Goal: Check status: Check status

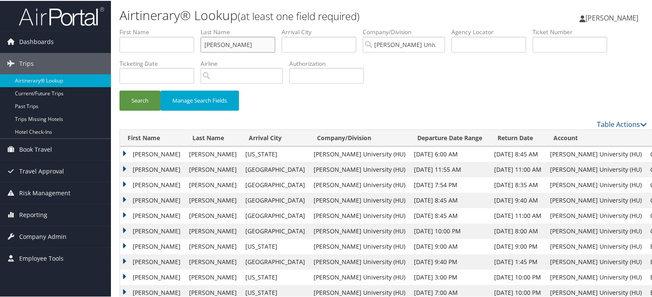
click at [248, 42] on input "[PERSON_NAME]" at bounding box center [238, 44] width 75 height 16
type input "r"
type input "cousins"
click at [120, 90] on button "Search" at bounding box center [140, 100] width 41 height 20
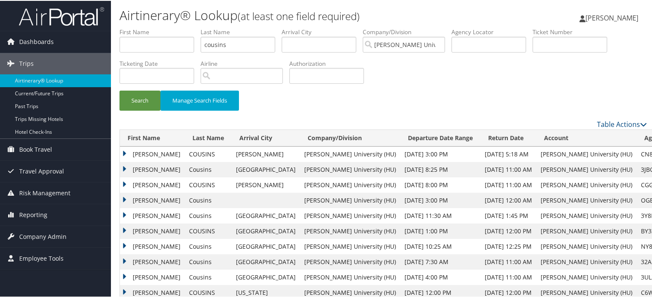
click at [129, 184] on td "JESSICA" at bounding box center [152, 183] width 65 height 15
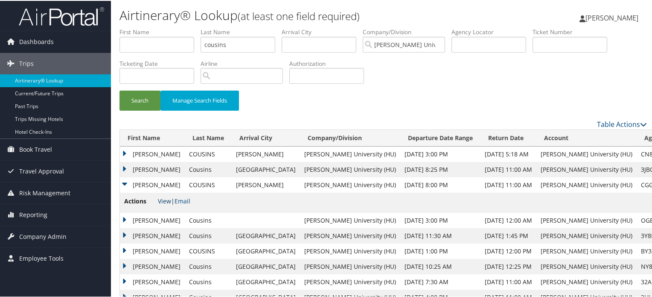
click at [162, 201] on link "View" at bounding box center [164, 200] width 13 height 8
click at [127, 236] on td "Jessica" at bounding box center [152, 234] width 65 height 15
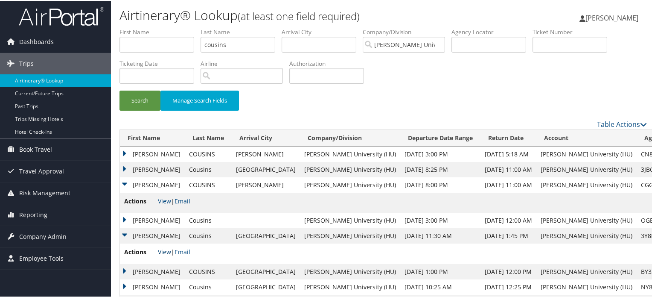
click at [161, 251] on link "View" at bounding box center [164, 251] width 13 height 8
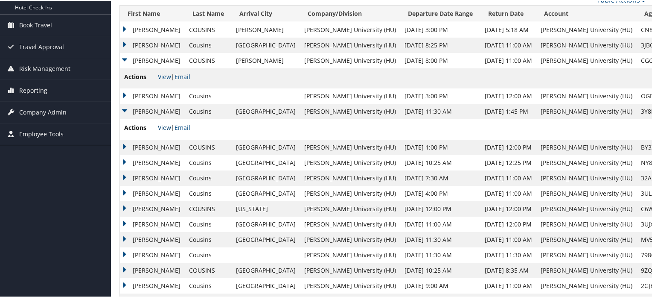
scroll to position [125, 0]
click at [126, 159] on td "Jessica" at bounding box center [152, 161] width 65 height 15
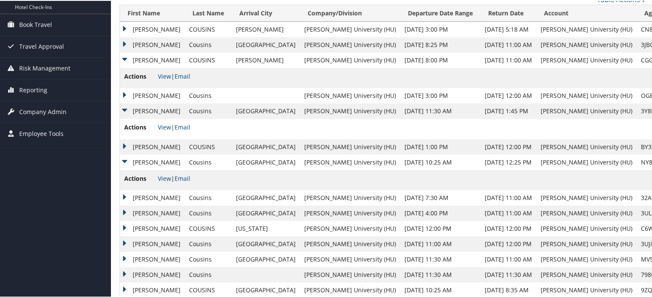
click at [481, 201] on td "Jun 1, 2025 11:00 AM" at bounding box center [509, 196] width 56 height 15
click at [124, 145] on td "JESSICA" at bounding box center [152, 145] width 65 height 15
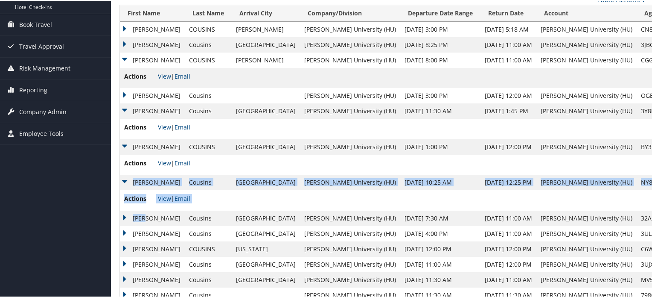
drag, startPoint x: 142, startPoint y: 218, endPoint x: 219, endPoint y: 160, distance: 96.3
click at [219, 160] on td "Actions View | Email" at bounding box center [415, 164] width 591 height 20
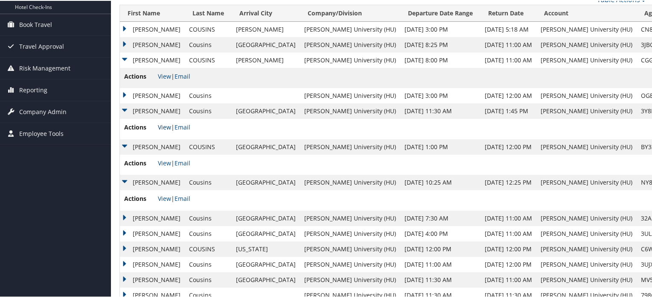
click at [164, 126] on link "View" at bounding box center [164, 126] width 13 height 8
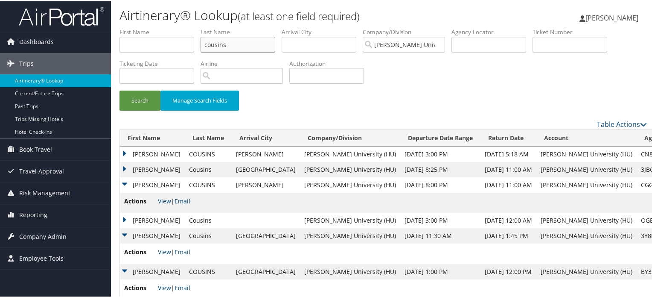
click at [230, 42] on input "cousins" at bounding box center [238, 44] width 75 height 16
drag, startPoint x: 164, startPoint y: 42, endPoint x: 179, endPoint y: 3, distance: 42.0
click at [164, 42] on input "text" at bounding box center [157, 44] width 75 height 16
type input "princess"
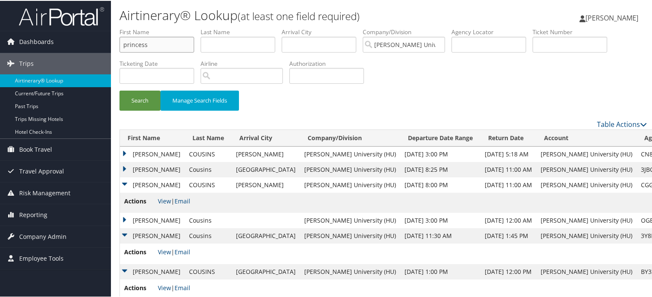
click at [120, 90] on button "Search" at bounding box center [140, 100] width 41 height 20
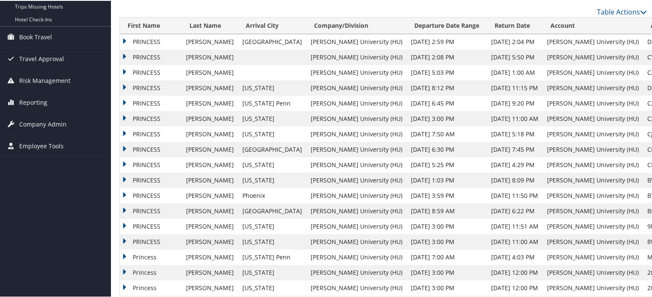
scroll to position [113, 0]
click at [123, 162] on td "PRINCESS" at bounding box center [151, 163] width 62 height 15
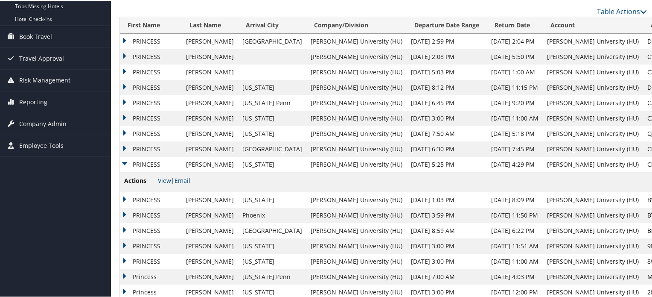
click at [155, 184] on li "Actions View | Email" at bounding box center [157, 181] width 66 height 12
click at [162, 181] on link "View" at bounding box center [164, 179] width 13 height 8
click at [129, 145] on td "PRINCESS" at bounding box center [151, 147] width 62 height 15
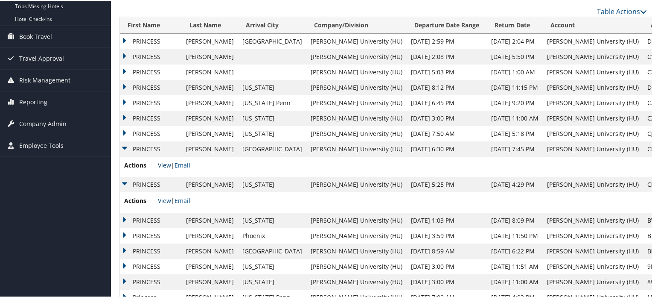
click at [164, 163] on link "View" at bounding box center [164, 164] width 13 height 8
click at [123, 132] on td "PRINCESS" at bounding box center [151, 132] width 62 height 15
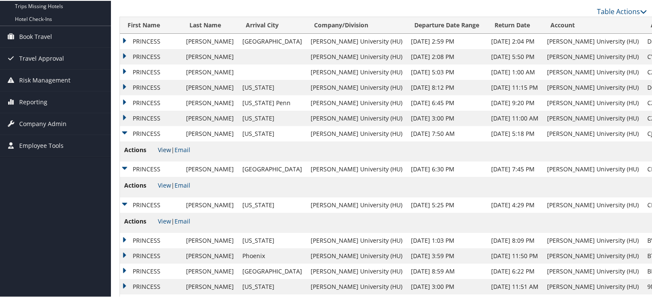
click at [164, 147] on link "View" at bounding box center [164, 149] width 13 height 8
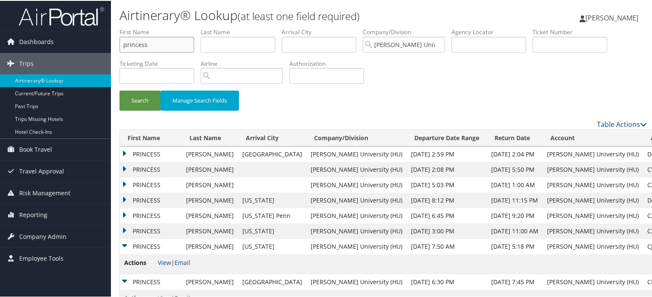
click at [163, 43] on input "princess" at bounding box center [157, 44] width 75 height 16
type input "muaka"
click at [120, 90] on button "Search" at bounding box center [140, 100] width 41 height 20
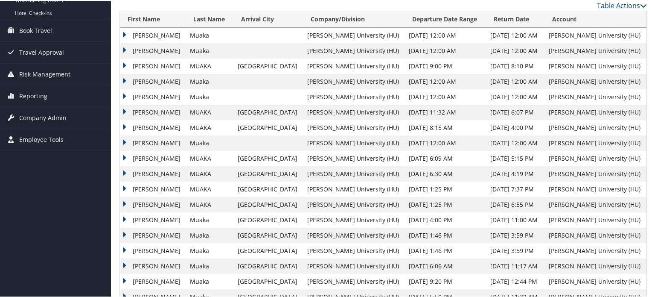
scroll to position [118, 0]
click at [123, 98] on td "Leonard" at bounding box center [153, 96] width 66 height 15
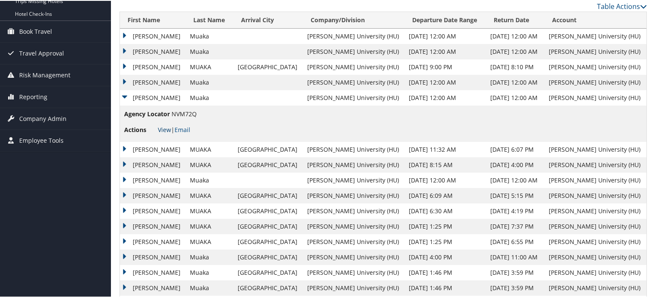
click at [162, 126] on link "View" at bounding box center [164, 129] width 13 height 8
click at [124, 79] on td "Leonard" at bounding box center [153, 81] width 66 height 15
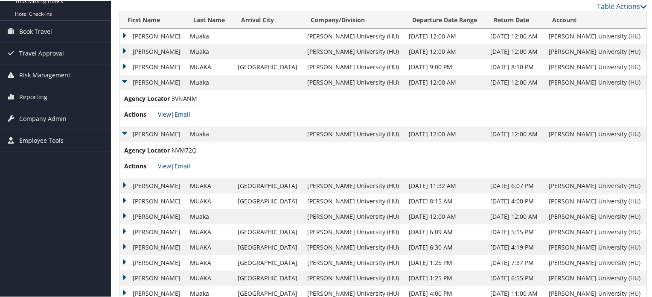
click at [166, 111] on link "View" at bounding box center [164, 113] width 13 height 8
click at [121, 61] on td "LEONARD LISANZA" at bounding box center [153, 65] width 66 height 15
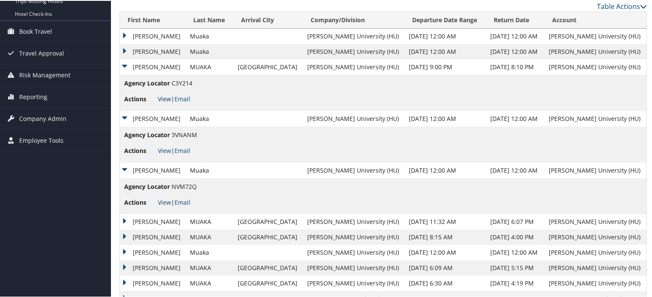
click at [165, 98] on link "View" at bounding box center [164, 98] width 13 height 8
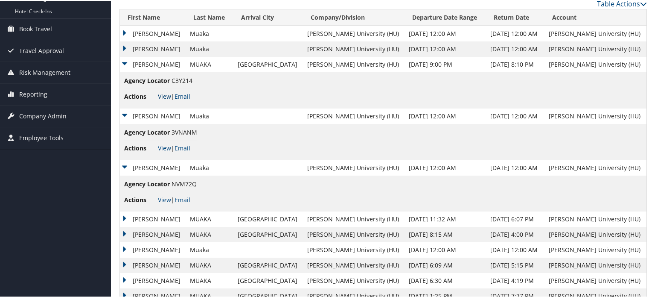
scroll to position [121, 0]
click at [167, 95] on link "View" at bounding box center [164, 95] width 13 height 8
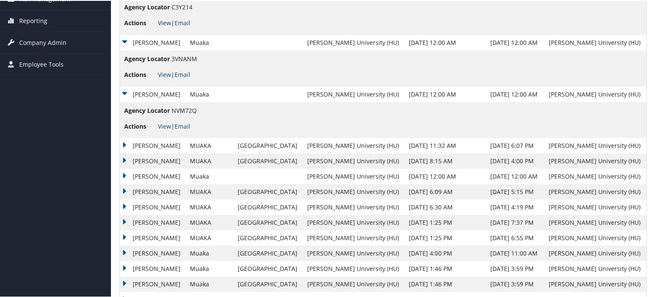
scroll to position [194, 0]
click at [165, 72] on link "View" at bounding box center [164, 73] width 13 height 8
click at [164, 73] on link "View" at bounding box center [164, 73] width 13 height 8
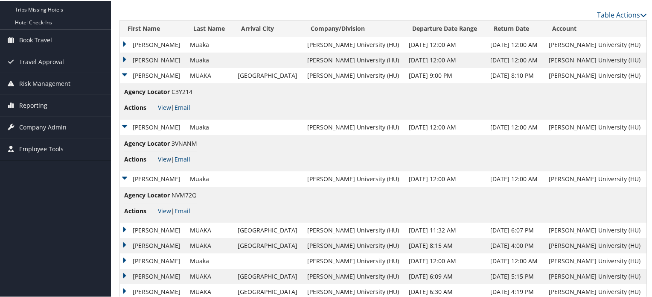
scroll to position [111, 0]
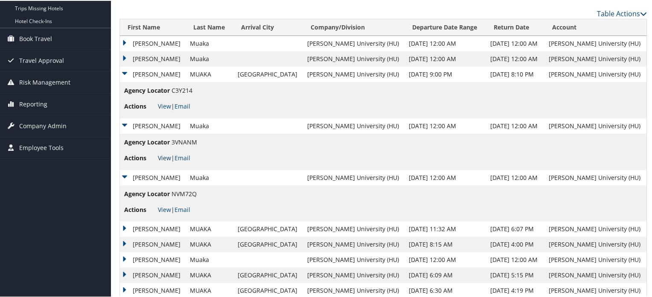
click at [163, 154] on link "View" at bounding box center [164, 157] width 13 height 8
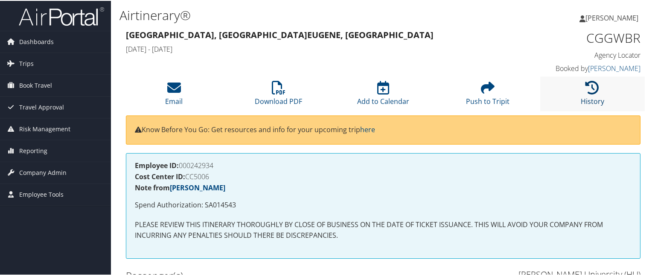
click at [586, 93] on icon at bounding box center [593, 87] width 14 height 14
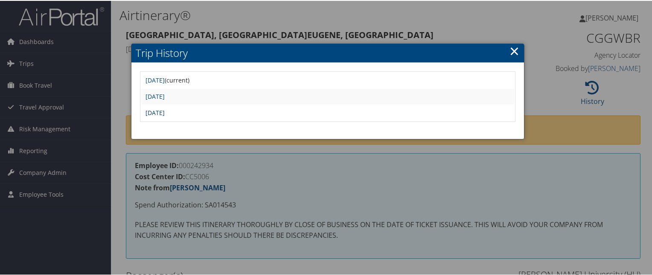
click at [165, 111] on link "Mon Jun 16 08:03:12 MDT 2025" at bounding box center [155, 112] width 19 height 8
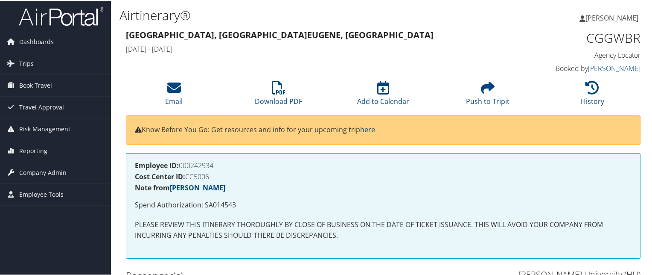
click at [600, 39] on h1 "CGGWBR" at bounding box center [581, 37] width 119 height 18
copy h1 "CGGWBR"
click at [222, 199] on p "Spend Authorization: SA014543" at bounding box center [383, 204] width 497 height 11
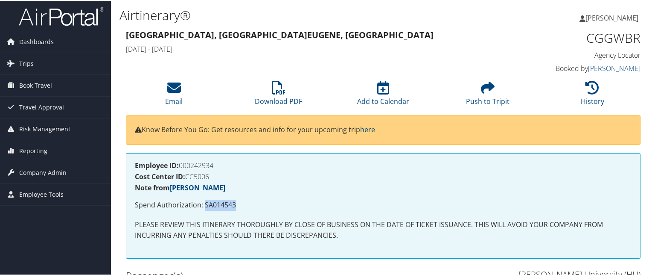
copy p "SA014543"
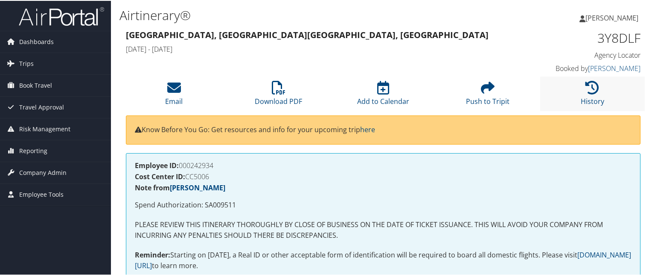
click at [576, 90] on li "History" at bounding box center [593, 93] width 105 height 35
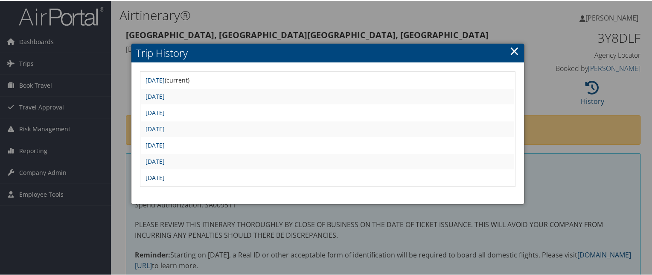
click at [165, 176] on link "Wed Apr 9 14:15:18 MDT 2025" at bounding box center [155, 176] width 19 height 8
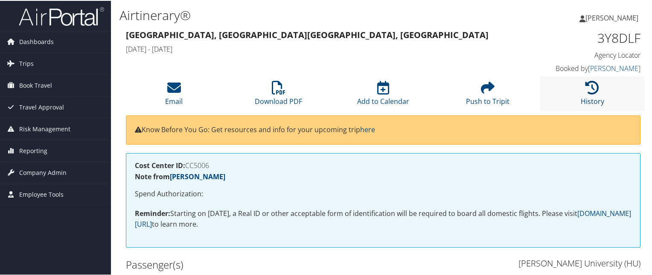
click at [588, 89] on icon at bounding box center [593, 87] width 14 height 14
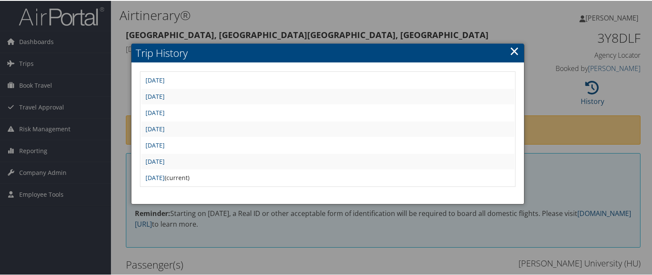
click at [300, 35] on div at bounding box center [328, 137] width 656 height 275
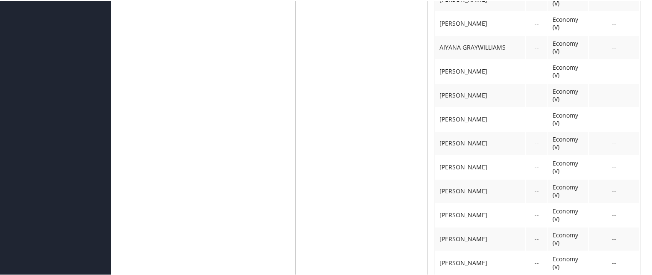
scroll to position [948, 0]
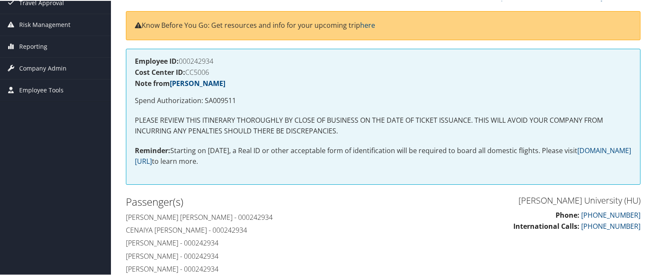
scroll to position [104, 0]
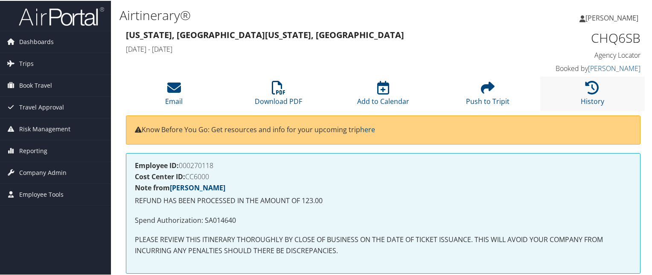
click at [569, 90] on li "History" at bounding box center [593, 93] width 105 height 35
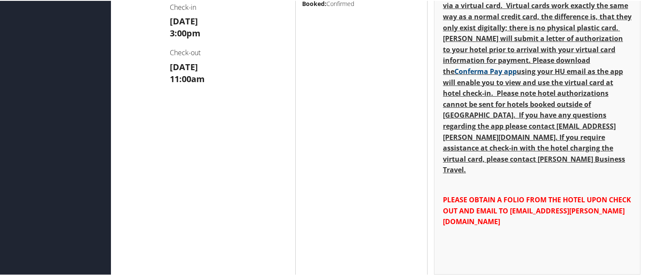
scroll to position [591, 0]
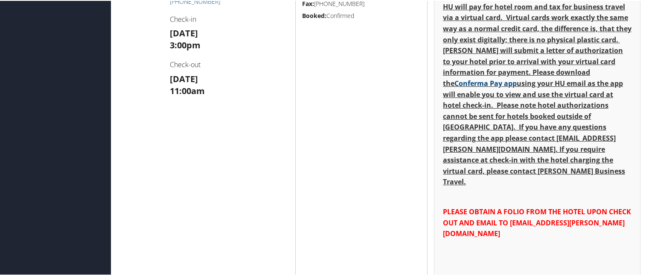
click at [174, 104] on div "Renaissance Atlanta Midtown 866 WEST PEACHTREE STREET Atlanta GA 30308 US Fulto…" at bounding box center [230, 109] width 132 height 407
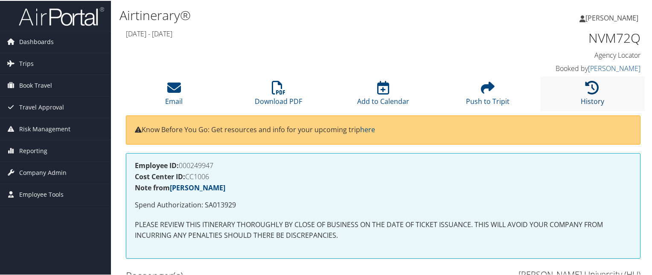
click at [586, 91] on icon at bounding box center [593, 87] width 14 height 14
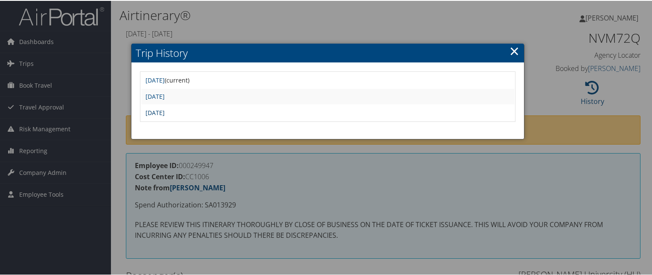
click at [165, 110] on link "Tue May 27 11:29:01 MDT 2025" at bounding box center [155, 112] width 19 height 8
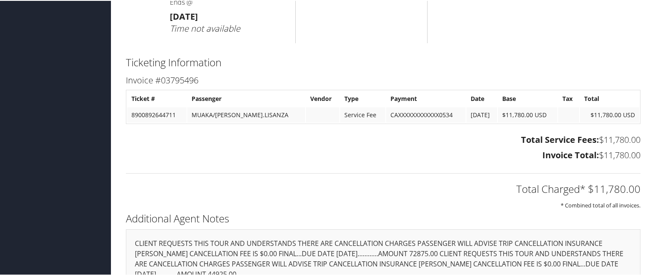
scroll to position [603, 0]
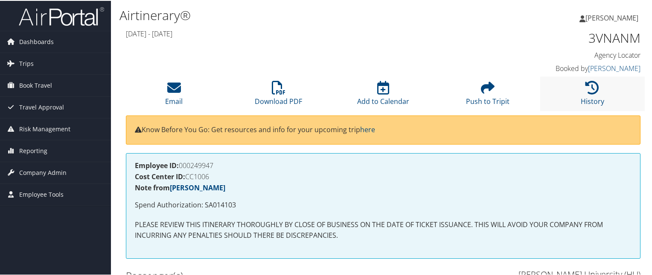
click at [574, 96] on li "History" at bounding box center [593, 93] width 105 height 35
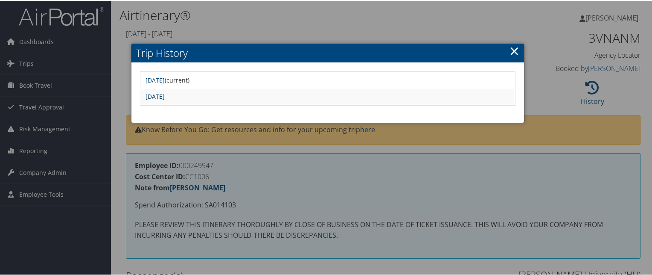
click at [165, 92] on link "Tue May 27 11:29:20 MDT 2025" at bounding box center [155, 95] width 19 height 8
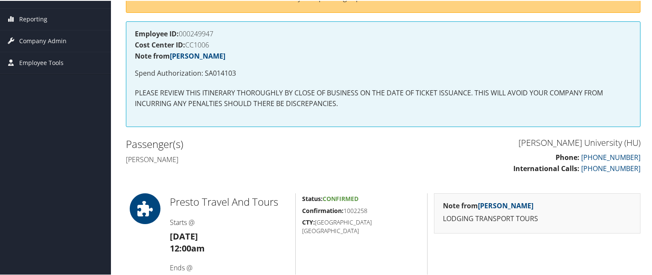
scroll to position [82, 0]
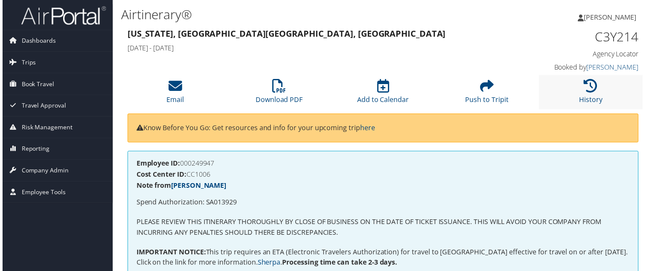
click at [576, 92] on li "History" at bounding box center [593, 93] width 105 height 35
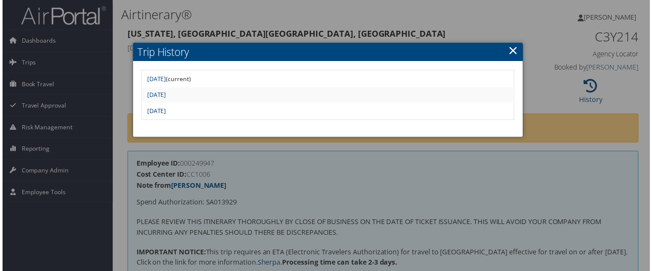
click at [165, 108] on link "Tue Apr 29 16:33:41 MDT 2025" at bounding box center [155, 112] width 19 height 8
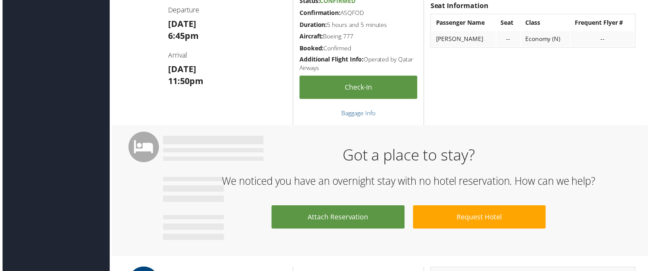
scroll to position [556, 3]
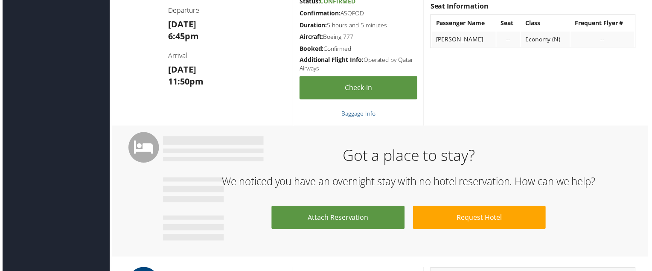
click at [337, 60] on strong "Additional Flight Info:" at bounding box center [331, 60] width 64 height 8
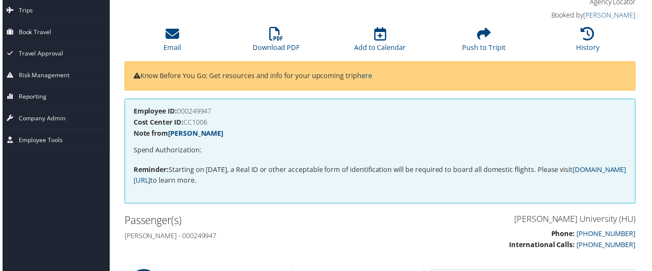
scroll to position [0, 3]
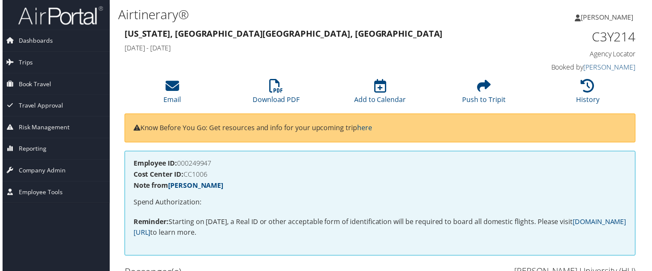
click at [604, 33] on h1 "C3Y214" at bounding box center [578, 37] width 119 height 18
copy h1 "C3Y214"
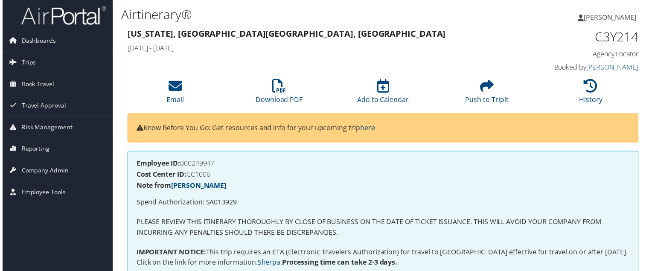
click at [215, 204] on p "Spend Authorization: SA013929" at bounding box center [383, 204] width 497 height 11
copy p "SA013929"
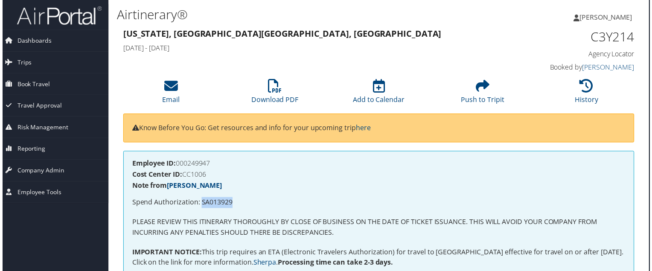
scroll to position [0, 4]
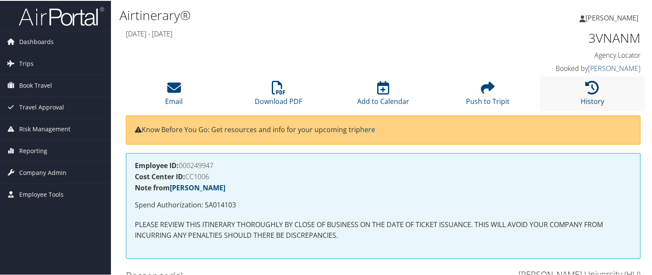
click at [586, 94] on icon at bounding box center [593, 87] width 14 height 14
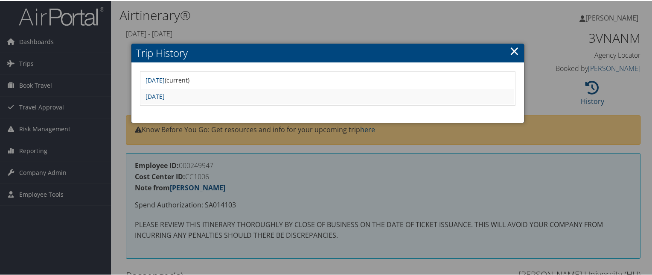
click at [200, 101] on td "Tue May 27 11:29:20 MDT 2025" at bounding box center [327, 95] width 373 height 15
click at [165, 96] on link "Tue May 27 11:29:20 MDT 2025" at bounding box center [155, 95] width 19 height 8
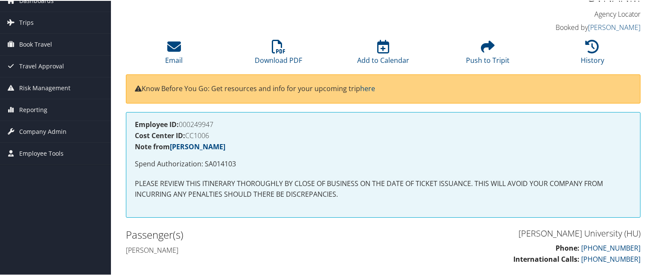
scroll to position [1, 0]
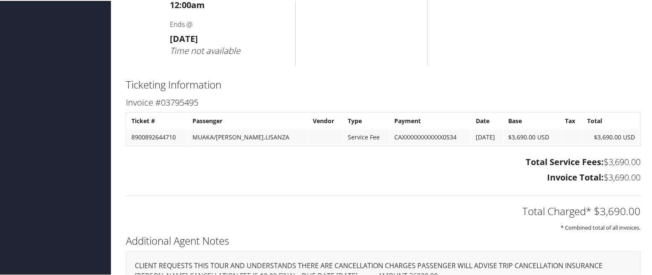
scroll to position [374, 0]
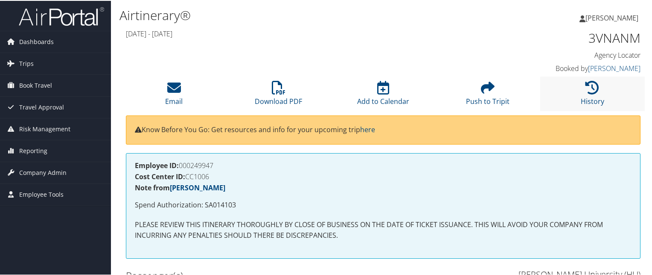
click at [579, 83] on li "History" at bounding box center [593, 93] width 105 height 35
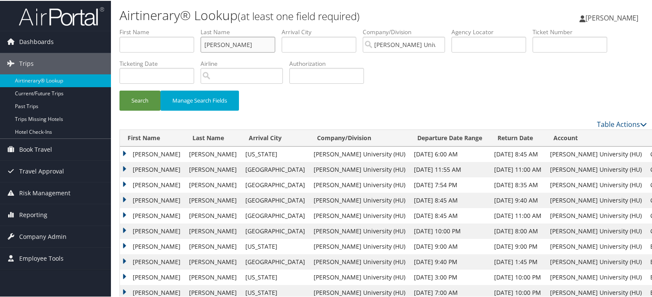
click at [229, 45] on input "ray jr" at bounding box center [238, 44] width 75 height 16
type input "r"
type input "muaka"
click at [120, 90] on button "Search" at bounding box center [140, 100] width 41 height 20
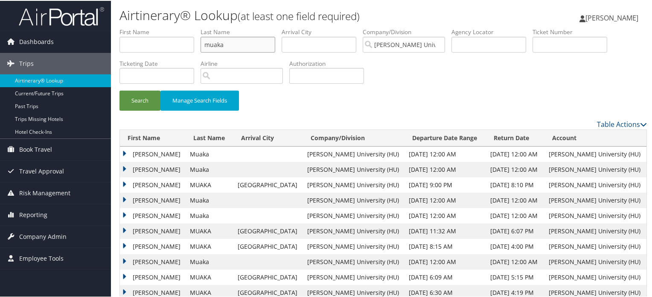
click at [232, 42] on input "muaka" at bounding box center [238, 44] width 75 height 16
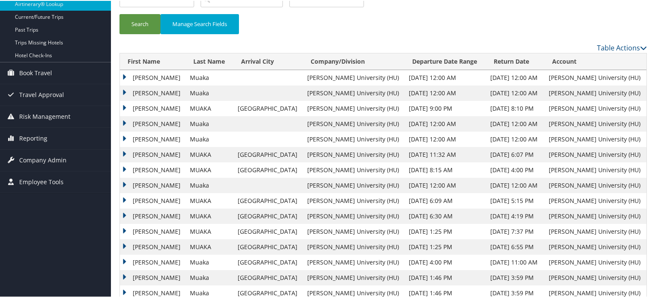
scroll to position [102, 0]
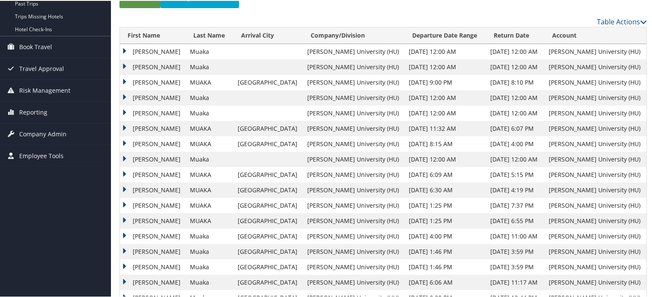
click at [145, 158] on td "Leonard" at bounding box center [153, 158] width 66 height 15
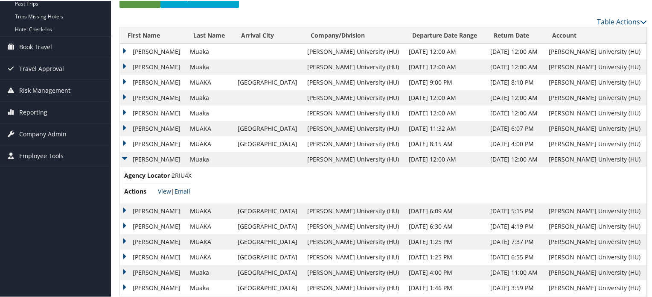
click at [166, 190] on link "View" at bounding box center [164, 190] width 13 height 8
click at [126, 62] on td "Leonard" at bounding box center [153, 65] width 66 height 15
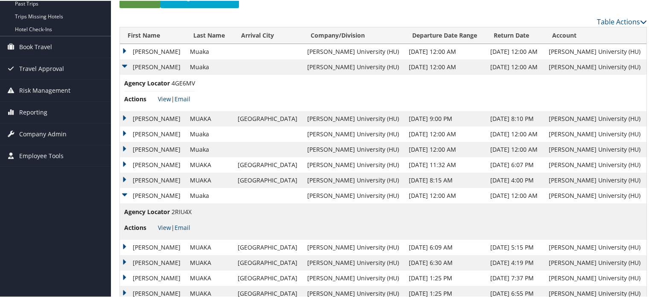
click at [162, 101] on link "View" at bounding box center [164, 98] width 13 height 8
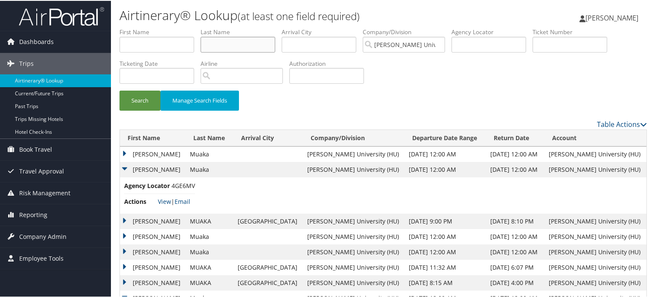
click at [231, 41] on input "text" at bounding box center [238, 44] width 75 height 16
drag, startPoint x: 231, startPoint y: 41, endPoint x: 231, endPoint y: 51, distance: 10.2
click at [231, 41] on input "text" at bounding box center [238, 44] width 75 height 16
type input "tyson"
click at [120, 90] on button "Search" at bounding box center [140, 100] width 41 height 20
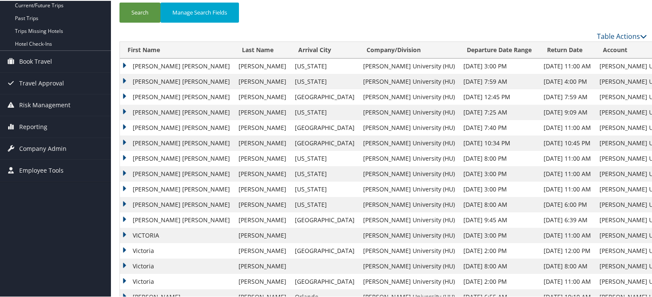
scroll to position [89, 0]
click at [126, 217] on td "VICTORIA RENEE" at bounding box center [177, 217] width 114 height 15
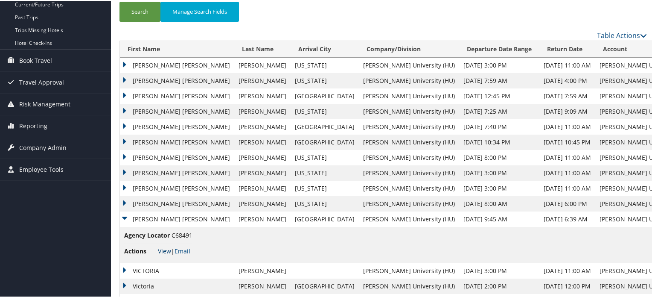
click at [169, 247] on link "View" at bounding box center [164, 250] width 13 height 8
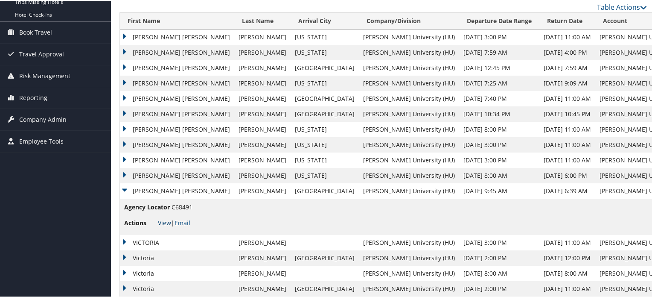
scroll to position [108, 0]
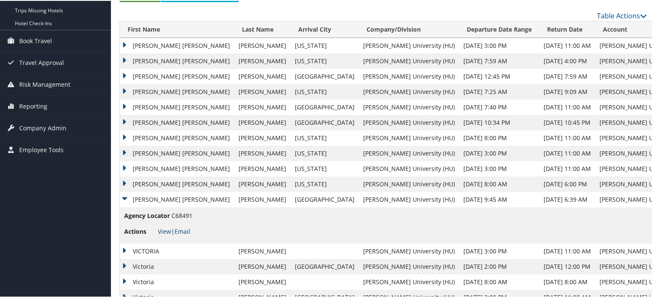
click at [126, 73] on td "VICTORIA RENEE" at bounding box center [177, 75] width 114 height 15
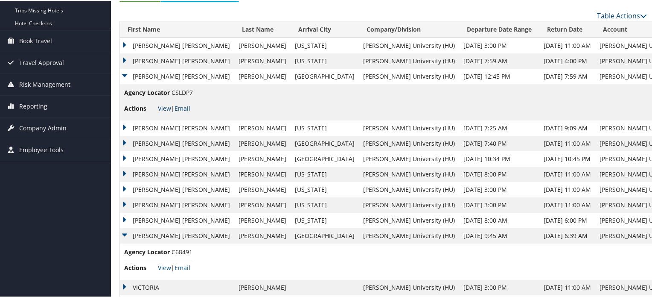
click at [169, 111] on link "View" at bounding box center [164, 107] width 13 height 8
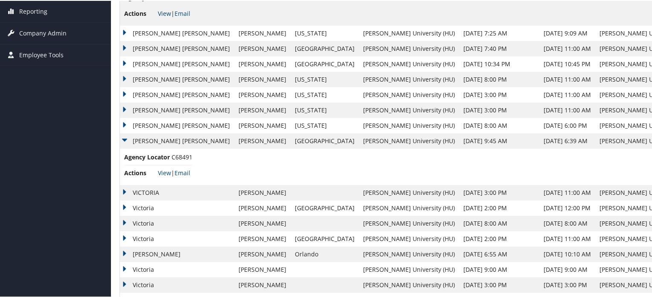
scroll to position [204, 0]
click at [123, 205] on td "Victoria" at bounding box center [177, 206] width 114 height 15
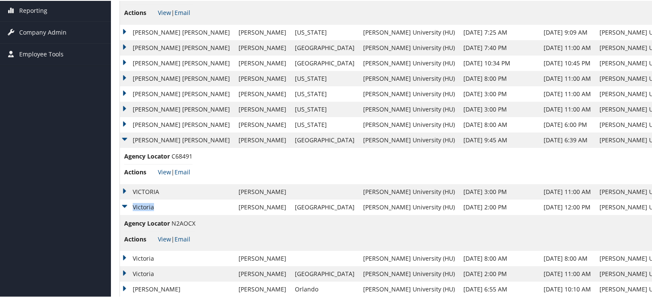
click at [123, 205] on td "Victoria" at bounding box center [177, 206] width 114 height 15
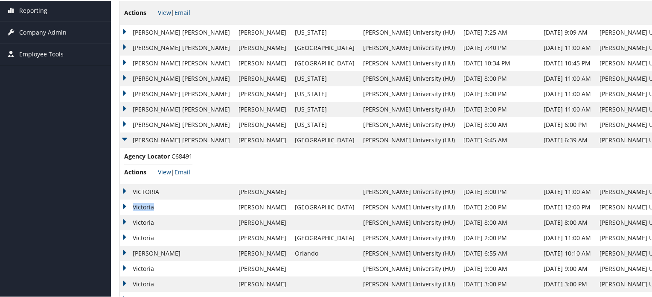
click at [123, 205] on td "Victoria" at bounding box center [177, 206] width 114 height 15
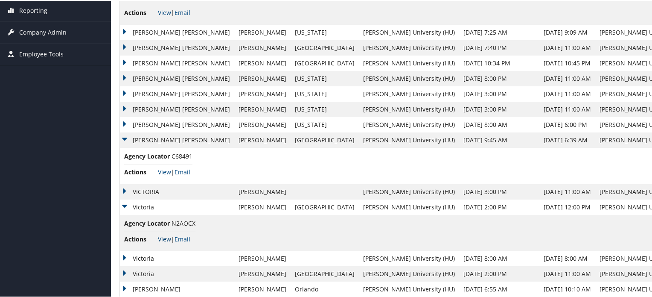
click at [162, 235] on link "View" at bounding box center [164, 238] width 13 height 8
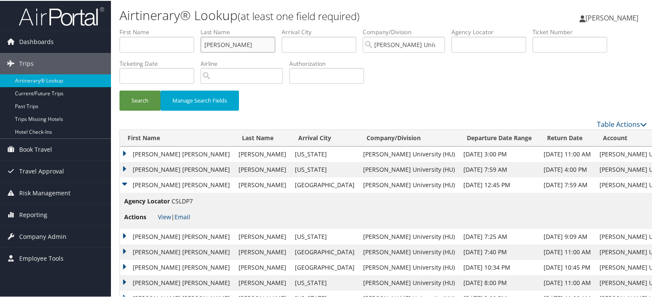
click at [231, 45] on input "tyson" at bounding box center [238, 44] width 75 height 16
type input "monroe"
click at [120, 90] on button "Search" at bounding box center [140, 100] width 41 height 20
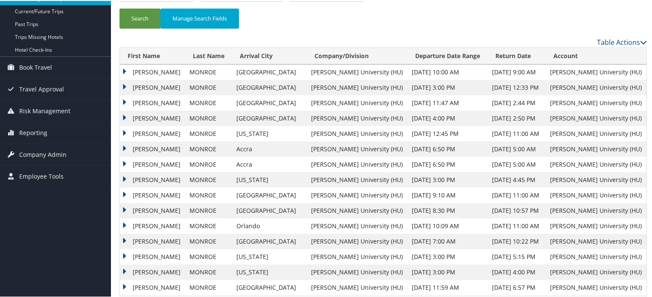
scroll to position [83, 0]
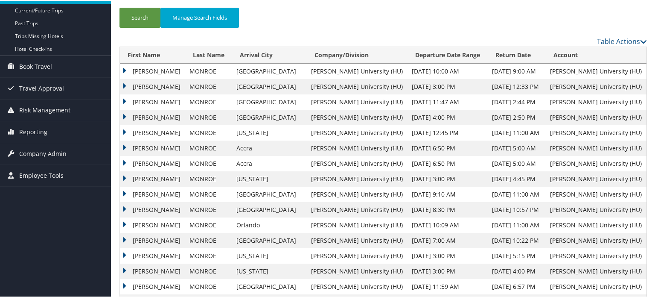
click at [128, 191] on td "CHRISTOPHER EDWARD" at bounding box center [152, 193] width 65 height 15
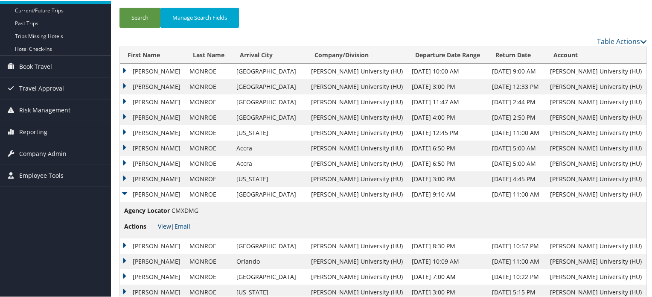
click at [168, 225] on link "View" at bounding box center [164, 225] width 13 height 8
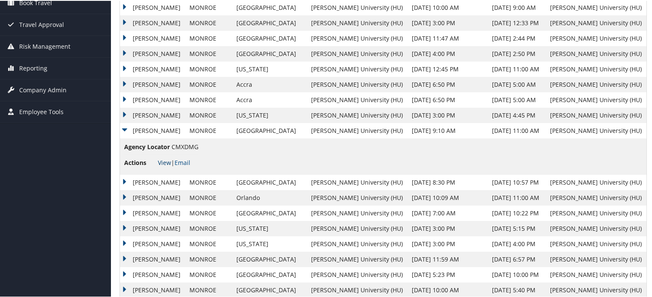
scroll to position [148, 0]
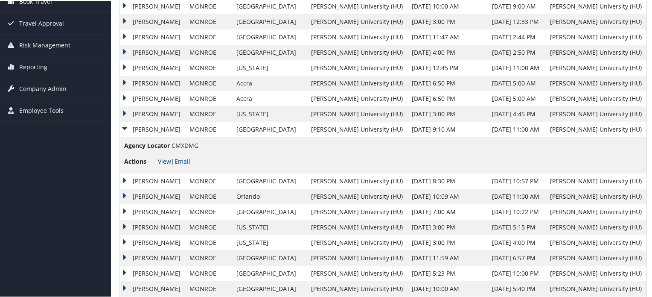
click at [121, 193] on td "CHRISTOPHER EDWARD" at bounding box center [152, 195] width 65 height 15
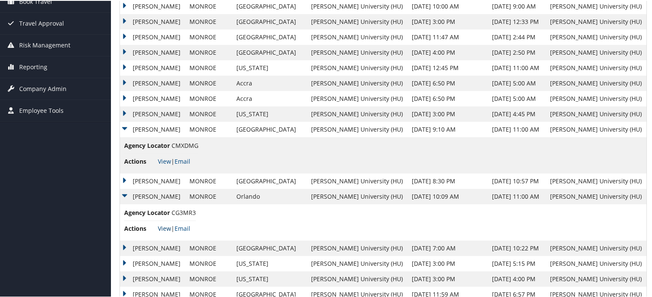
click at [164, 227] on link "View" at bounding box center [164, 227] width 13 height 8
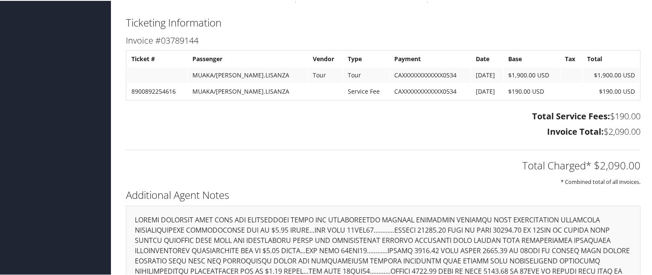
scroll to position [683, 0]
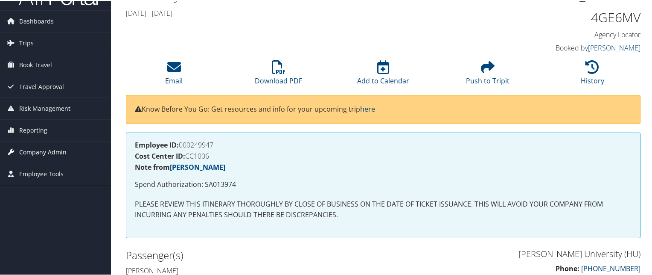
scroll to position [20, 0]
click at [219, 183] on p "Spend Authorization: SA013974" at bounding box center [383, 183] width 497 height 11
copy div "Spend Authorization: SA013974"
click at [219, 183] on p "Spend Authorization: SA013974" at bounding box center [383, 183] width 497 height 11
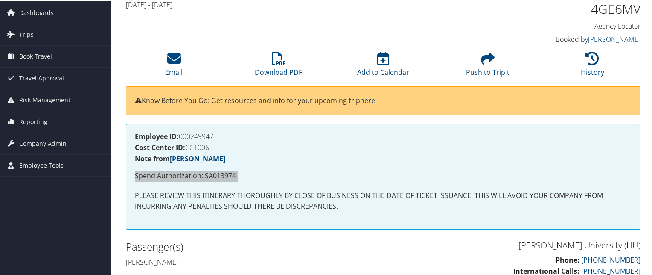
scroll to position [0, 0]
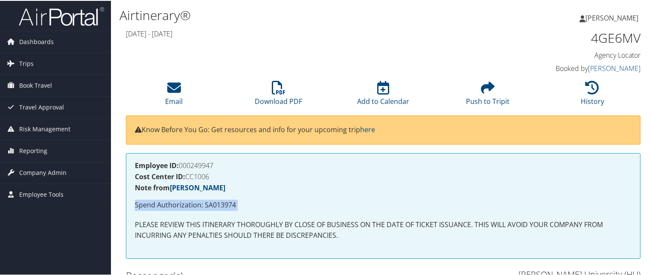
click at [220, 199] on p "Spend Authorization: SA013974" at bounding box center [383, 204] width 497 height 11
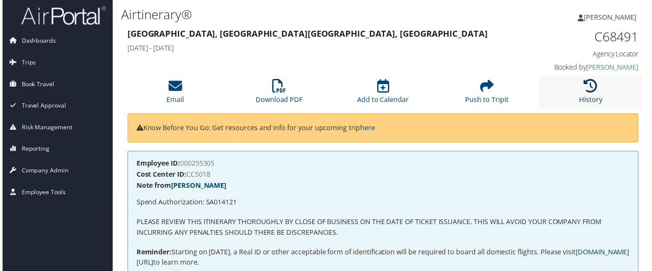
click at [583, 102] on link "History" at bounding box center [592, 95] width 23 height 20
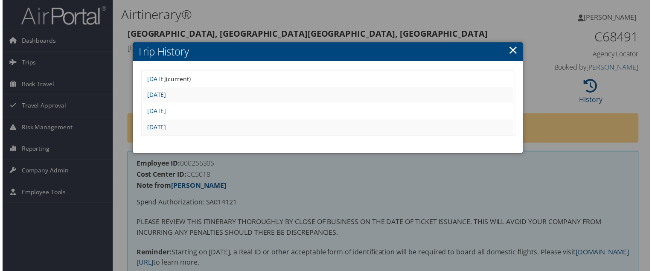
click at [165, 129] on link "[DATE]" at bounding box center [155, 128] width 19 height 8
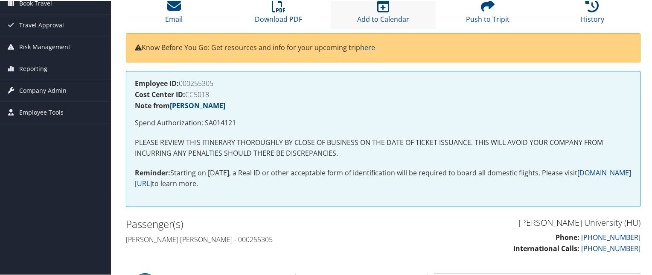
scroll to position [76, 0]
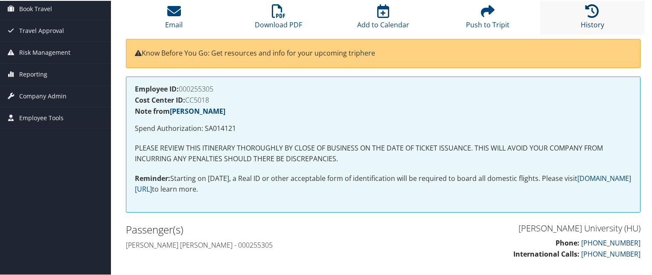
click at [591, 11] on icon at bounding box center [593, 10] width 14 height 14
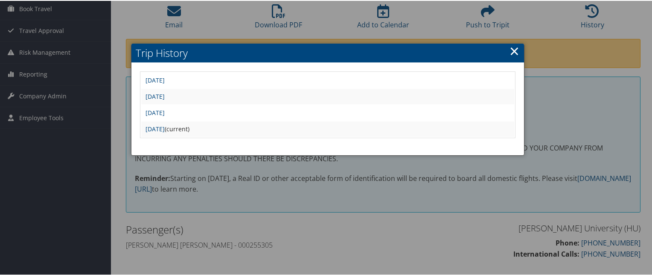
click at [191, 117] on td "[DATE]" at bounding box center [327, 111] width 373 height 15
click at [165, 111] on link "[DATE]" at bounding box center [155, 112] width 19 height 8
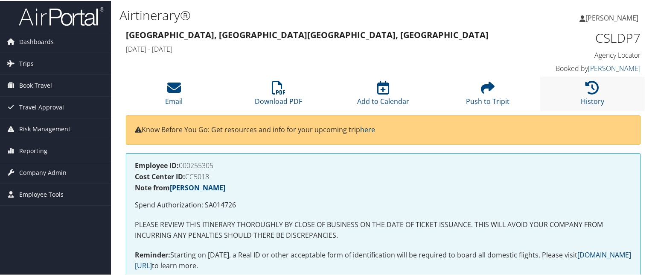
click at [580, 94] on li "History" at bounding box center [593, 93] width 105 height 35
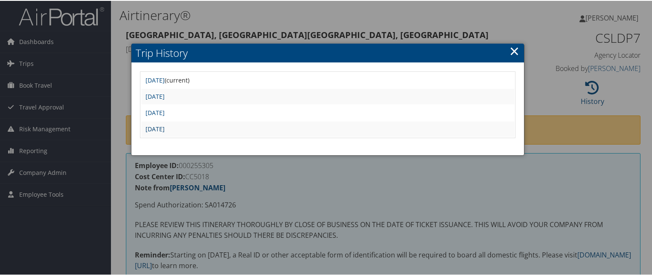
click at [165, 126] on link "[DATE]" at bounding box center [155, 128] width 19 height 8
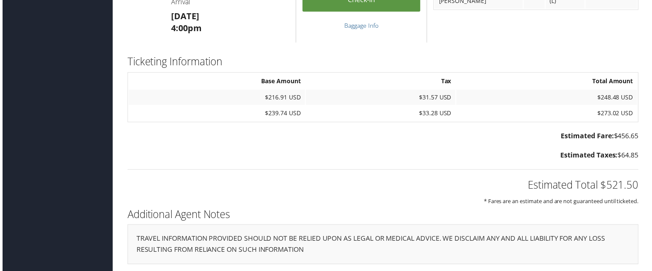
scroll to position [857, 4]
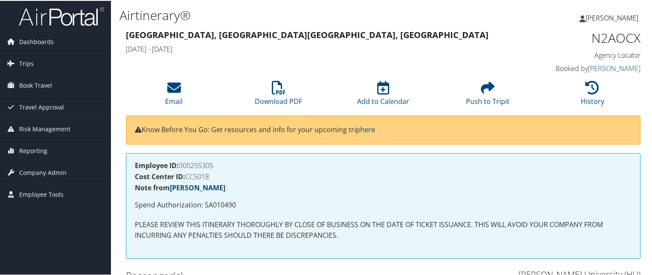
drag, startPoint x: 0, startPoint y: 0, endPoint x: 395, endPoint y: 150, distance: 422.2
drag, startPoint x: 395, startPoint y: 150, endPoint x: 356, endPoint y: 150, distance: 38.4
click at [356, 150] on div "Know Before You Go: Get resources and info for your upcoming trip here" at bounding box center [384, 133] width 528 height 38
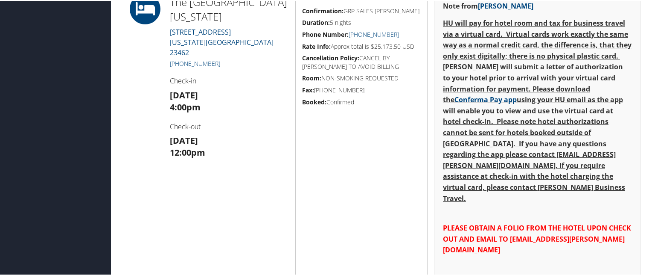
scroll to position [404, 0]
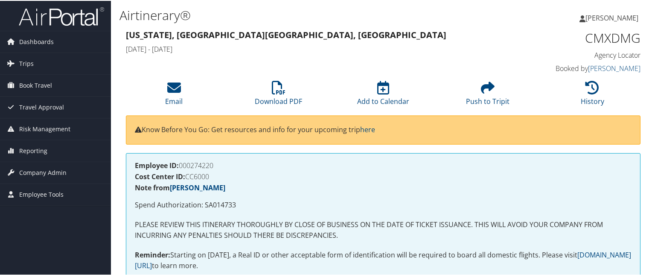
click at [604, 37] on h1 "CMXDMG" at bounding box center [581, 37] width 119 height 18
copy h1 "CMXDMG"
click at [218, 203] on p "Spend Authorization: SA014733" at bounding box center [383, 204] width 497 height 11
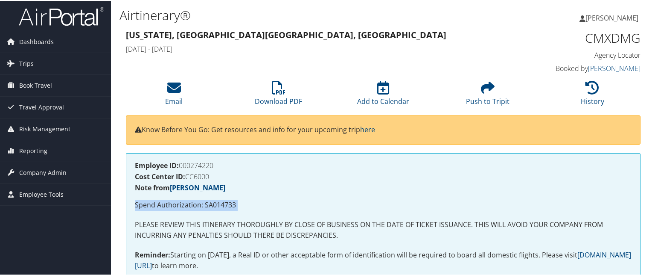
copy div "Spend Authorization: SA014733"
click at [218, 203] on p "Spend Authorization: SA014733" at bounding box center [383, 204] width 497 height 11
click at [212, 202] on p "Spend Authorization: SA014733" at bounding box center [383, 204] width 497 height 11
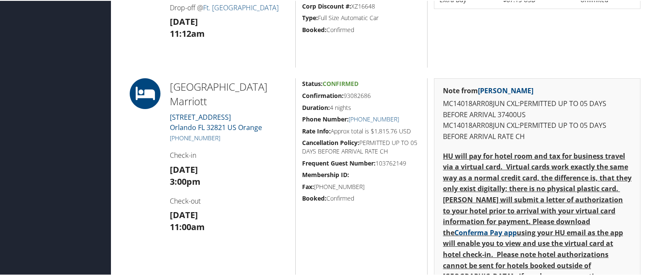
scroll to position [534, 0]
